Goal: Find contact information: Find contact information

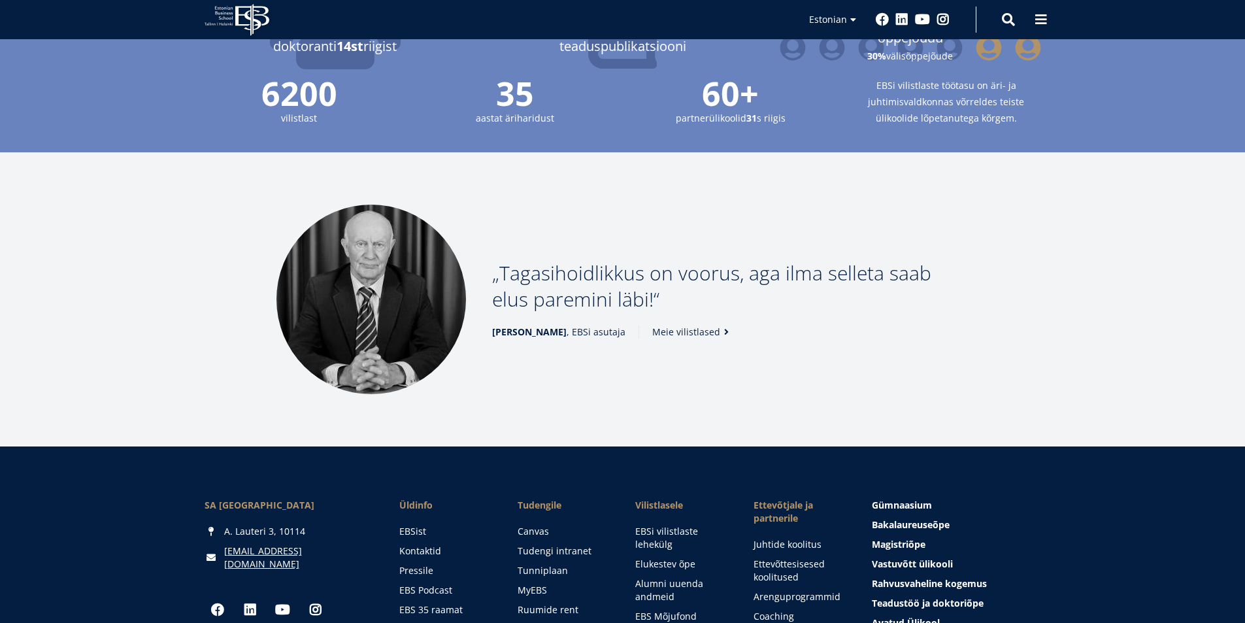
scroll to position [1775, 0]
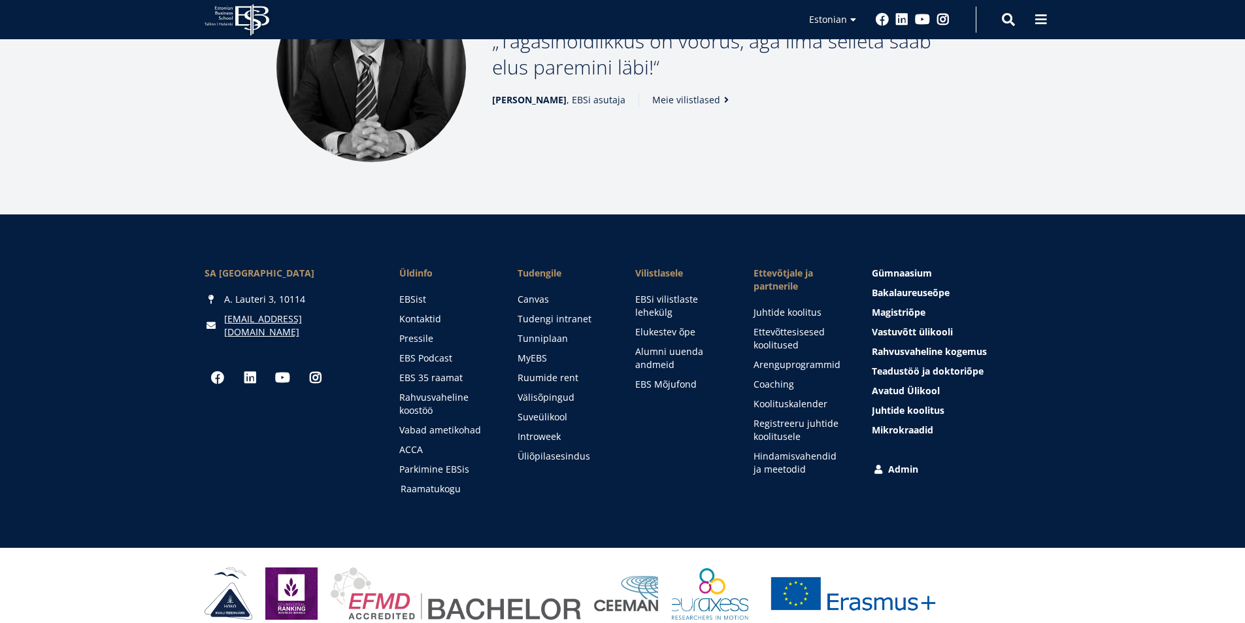
click at [436, 482] on link "Raamatukogu" at bounding box center [447, 488] width 92 height 13
click at [418, 312] on link "Kontaktid" at bounding box center [447, 318] width 92 height 13
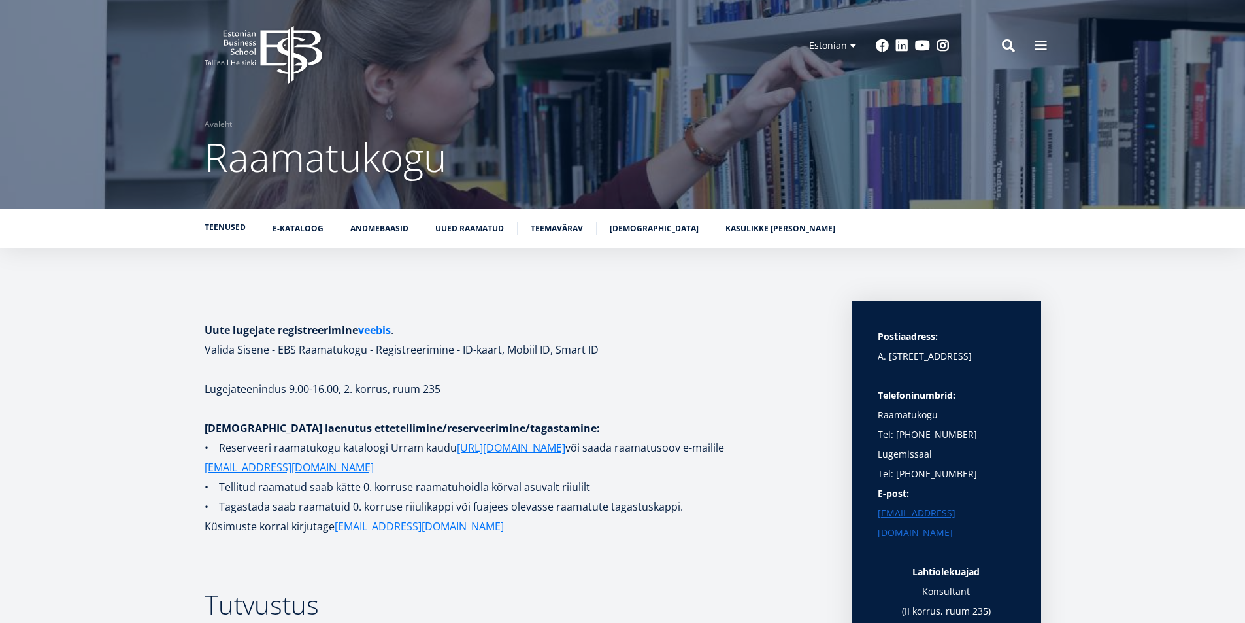
click at [234, 232] on link "Teenused" at bounding box center [225, 227] width 41 height 13
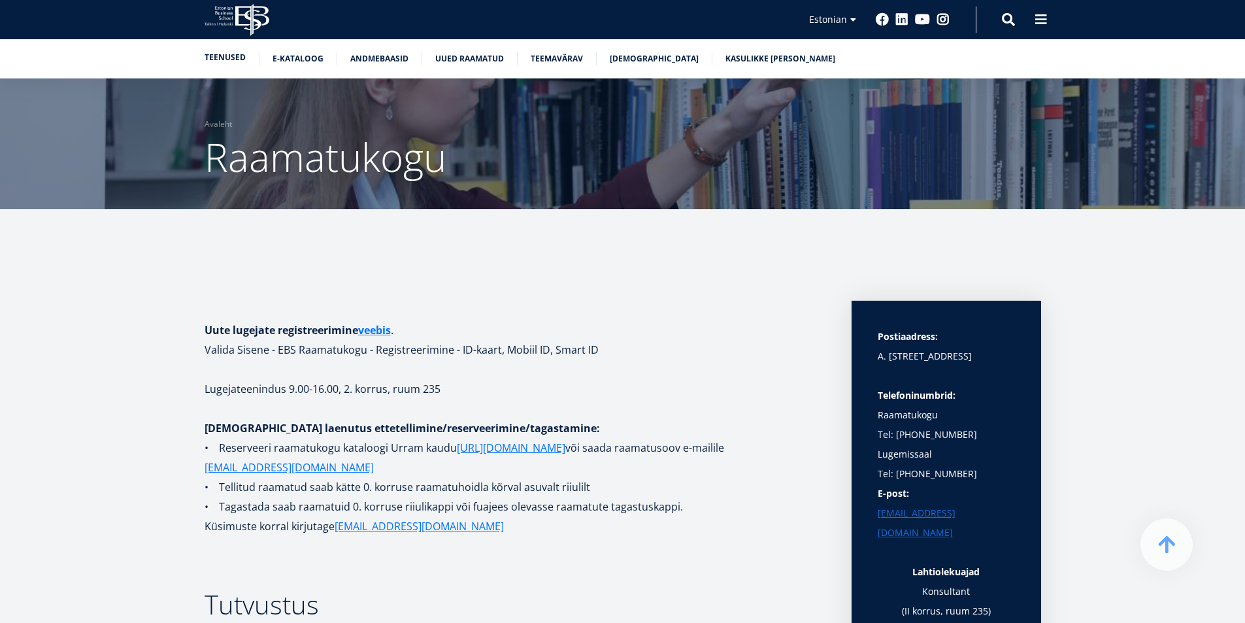
scroll to position [928, 0]
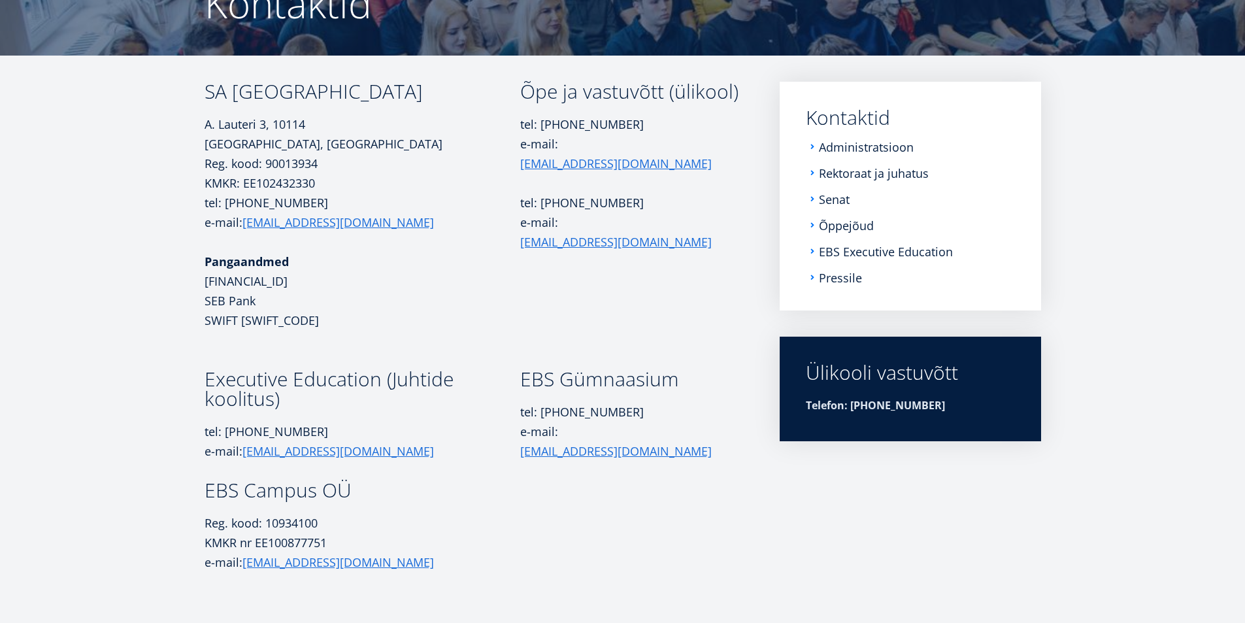
scroll to position [131, 0]
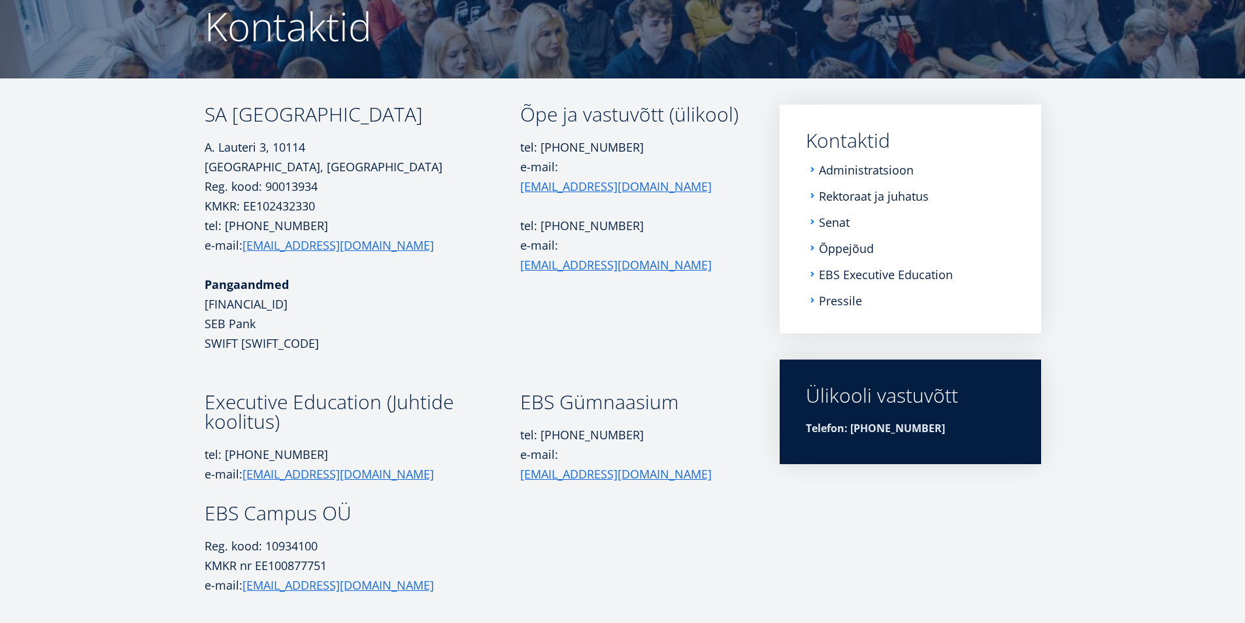
drag, startPoint x: 205, startPoint y: 280, endPoint x: 265, endPoint y: 319, distance: 70.9
click at [265, 319] on p "Pangaandmed [FINANCIAL_ID] SEB Pank SWIFT [SWIFT_CODE]" at bounding box center [363, 313] width 316 height 78
copy p "Pangaandmed [FINANCIAL_ID] SEB Pank"
click at [474, 230] on p "tel: [PHONE_NUMBER] e-mail: [EMAIL_ADDRESS][DOMAIN_NAME]" at bounding box center [363, 235] width 316 height 39
